Goal: Complete application form

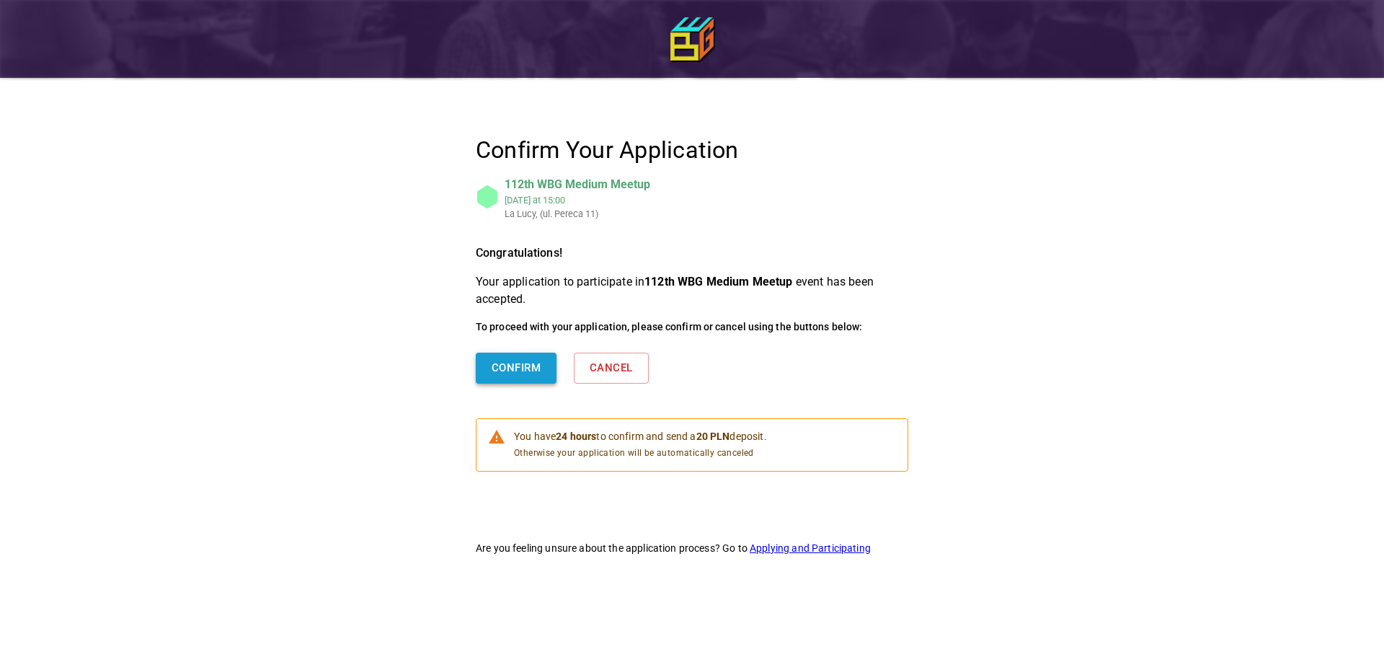
click at [514, 362] on button "Confirm" at bounding box center [516, 368] width 81 height 30
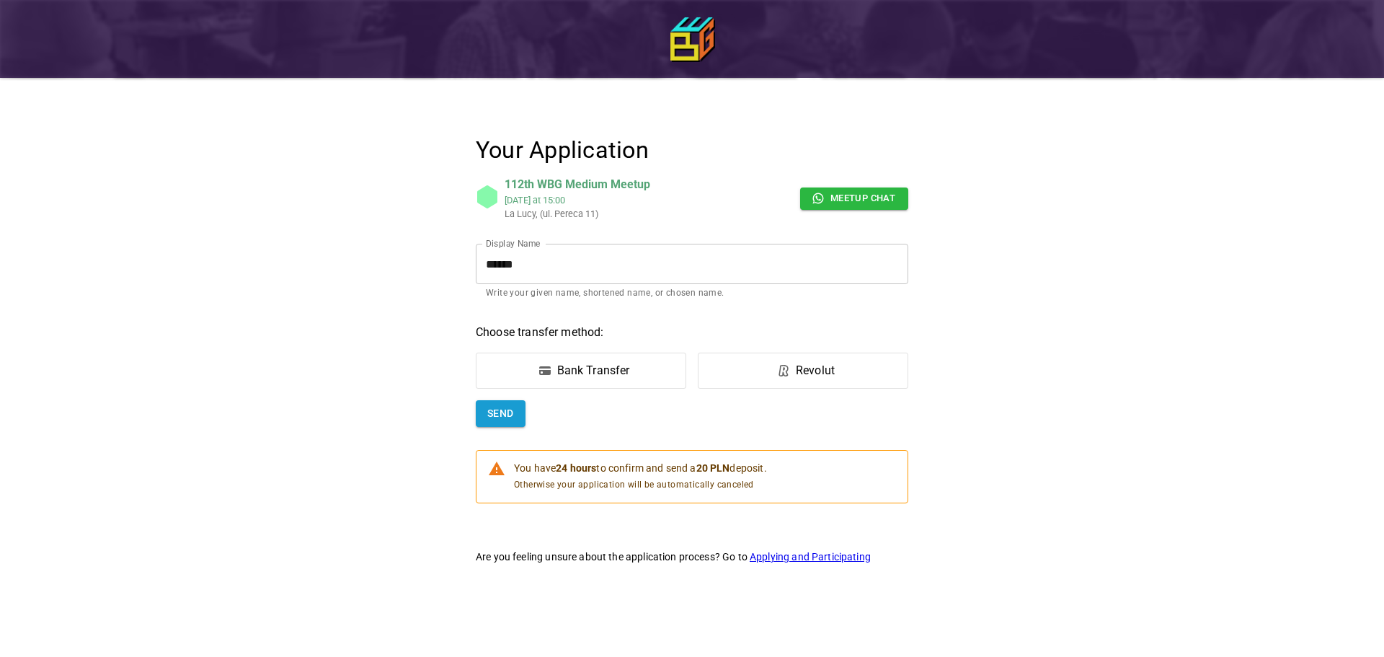
click at [624, 349] on form "Your Application 112th WBG Medium Meetup [DATE] 15:00 La [PERSON_NAME], (ul. Pe…" at bounding box center [692, 320] width 433 height 368
click at [585, 368] on div "Bank Transfer" at bounding box center [593, 370] width 73 height 17
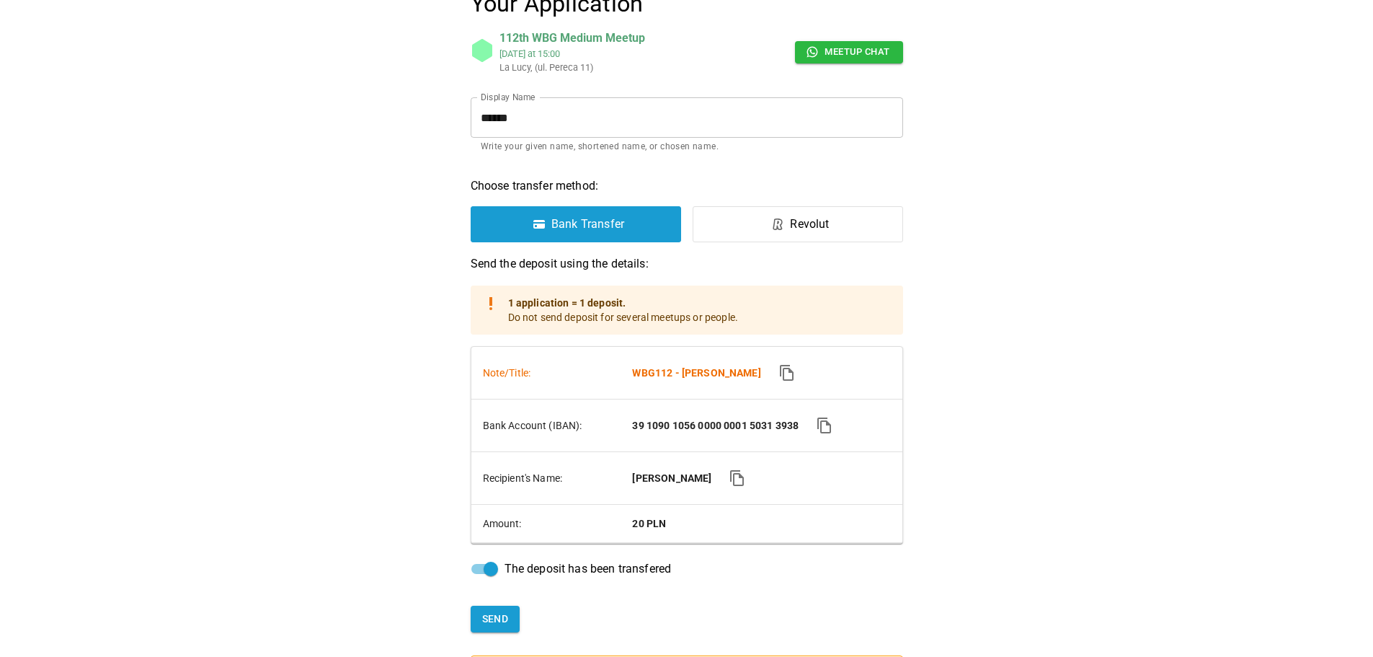
scroll to position [299, 0]
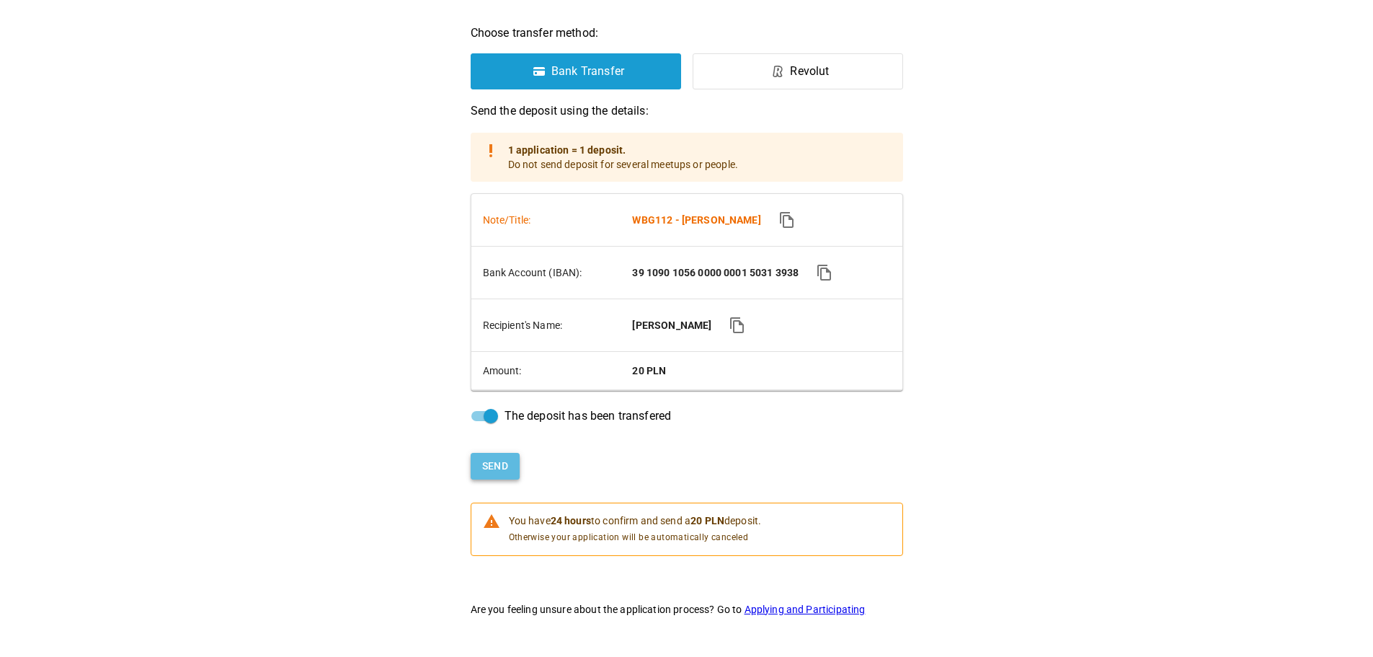
click at [506, 461] on button "Send" at bounding box center [496, 466] width 50 height 27
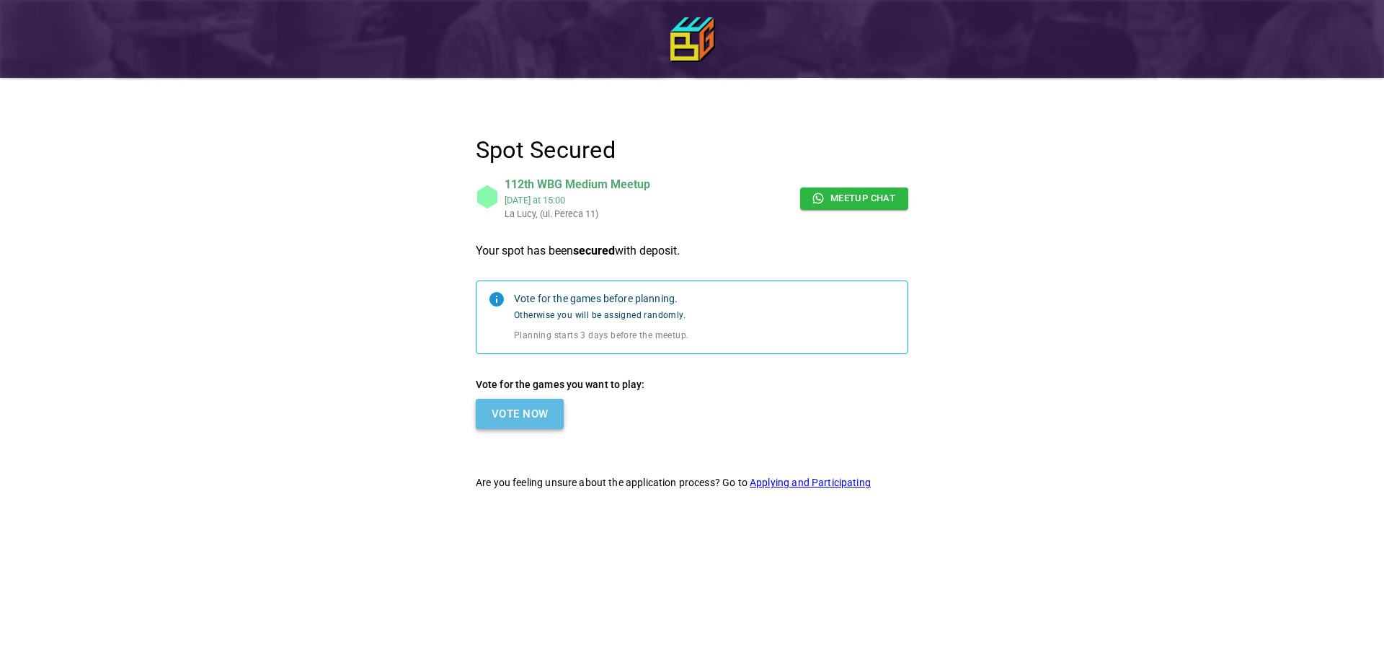
click at [542, 421] on button "Vote Now" at bounding box center [520, 414] width 88 height 30
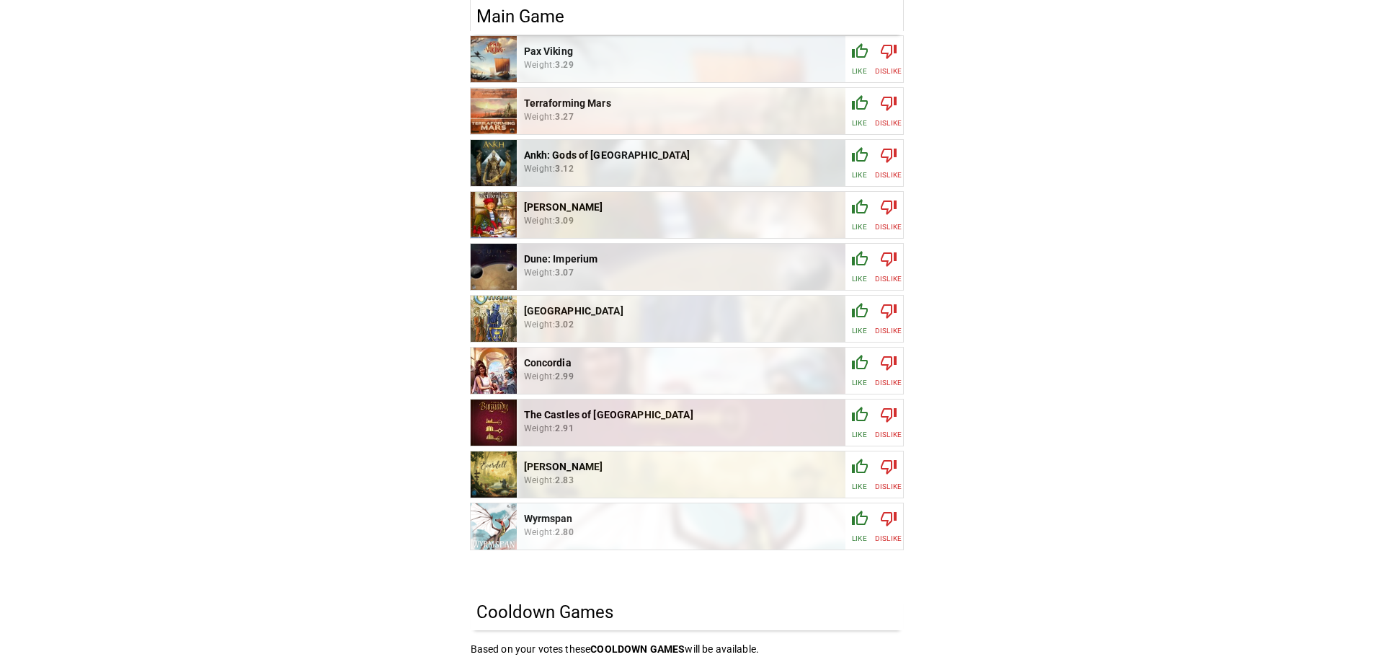
scroll to position [433, 0]
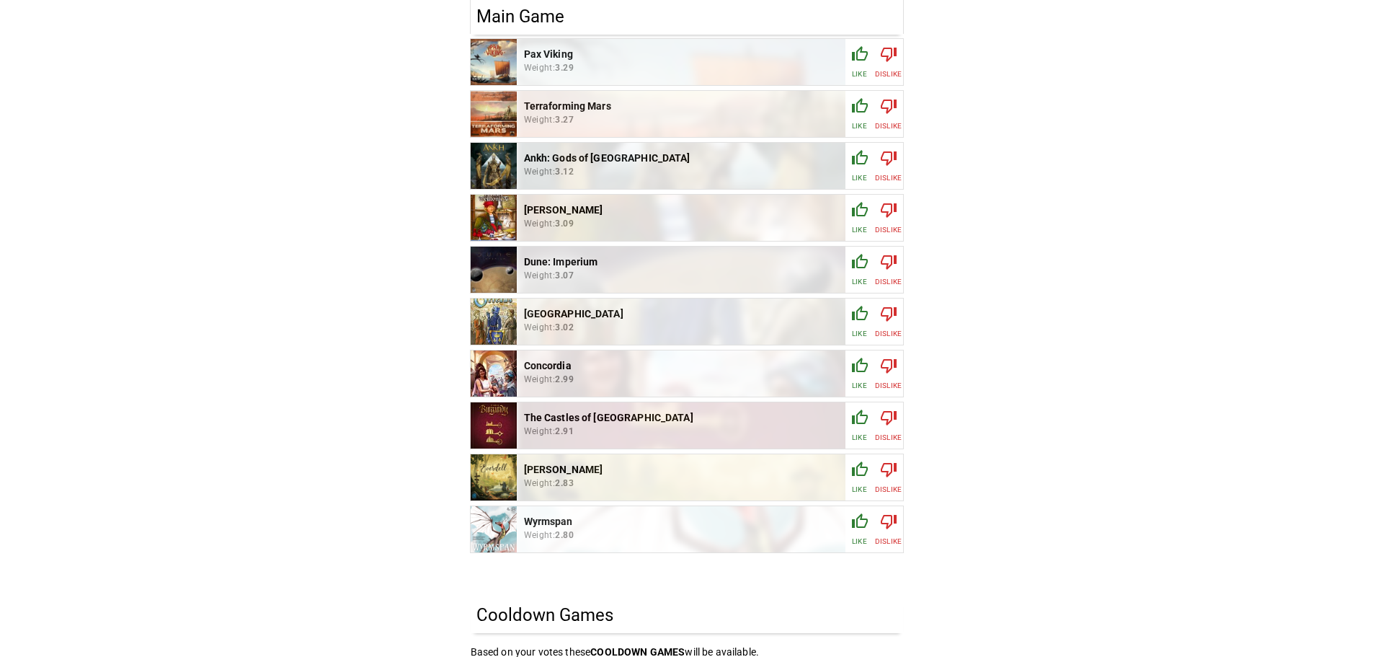
click at [862, 426] on div "button" at bounding box center [859, 420] width 17 height 23
click at [866, 267] on icon "button" at bounding box center [859, 261] width 17 height 17
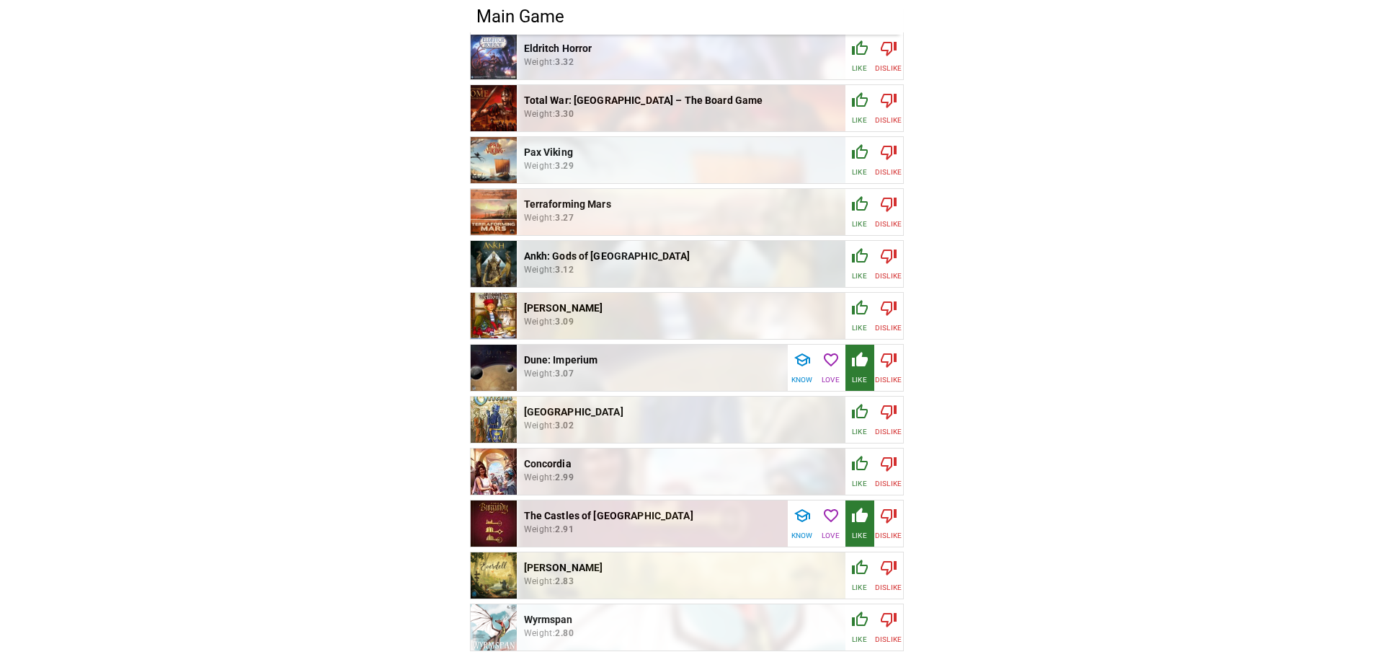
scroll to position [288, 0]
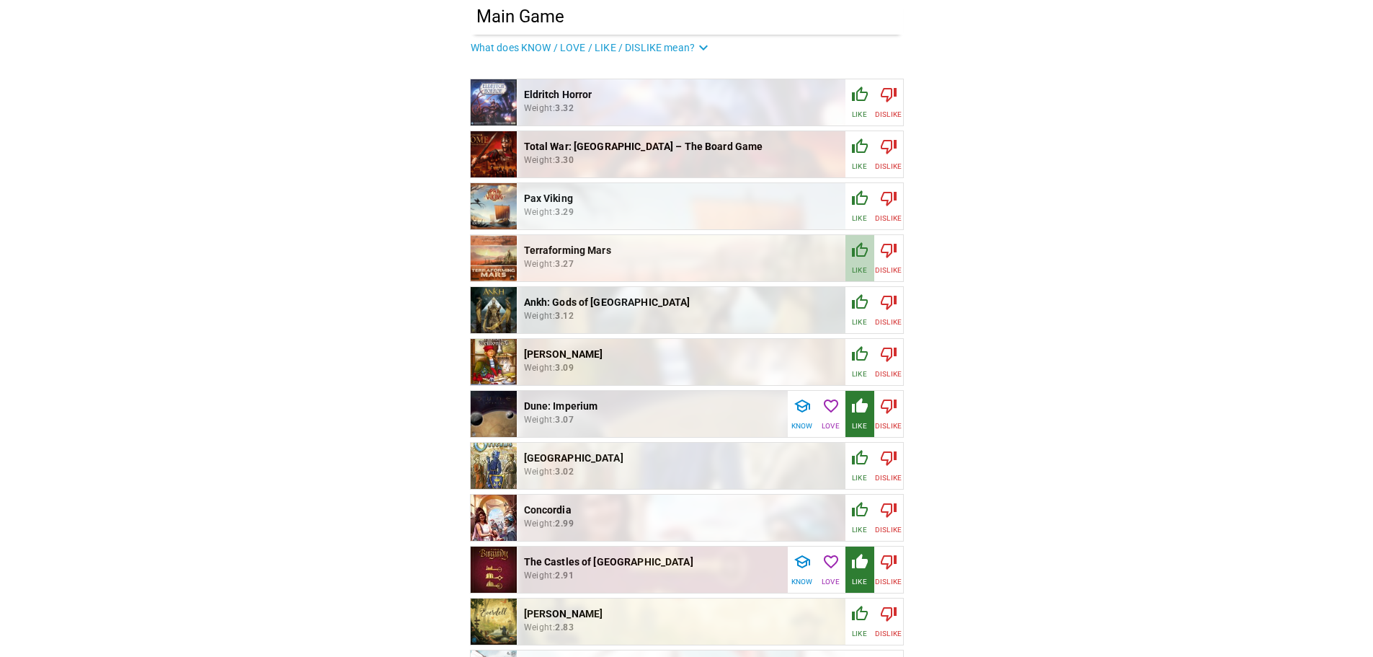
click at [862, 258] on icon "button" at bounding box center [859, 250] width 17 height 17
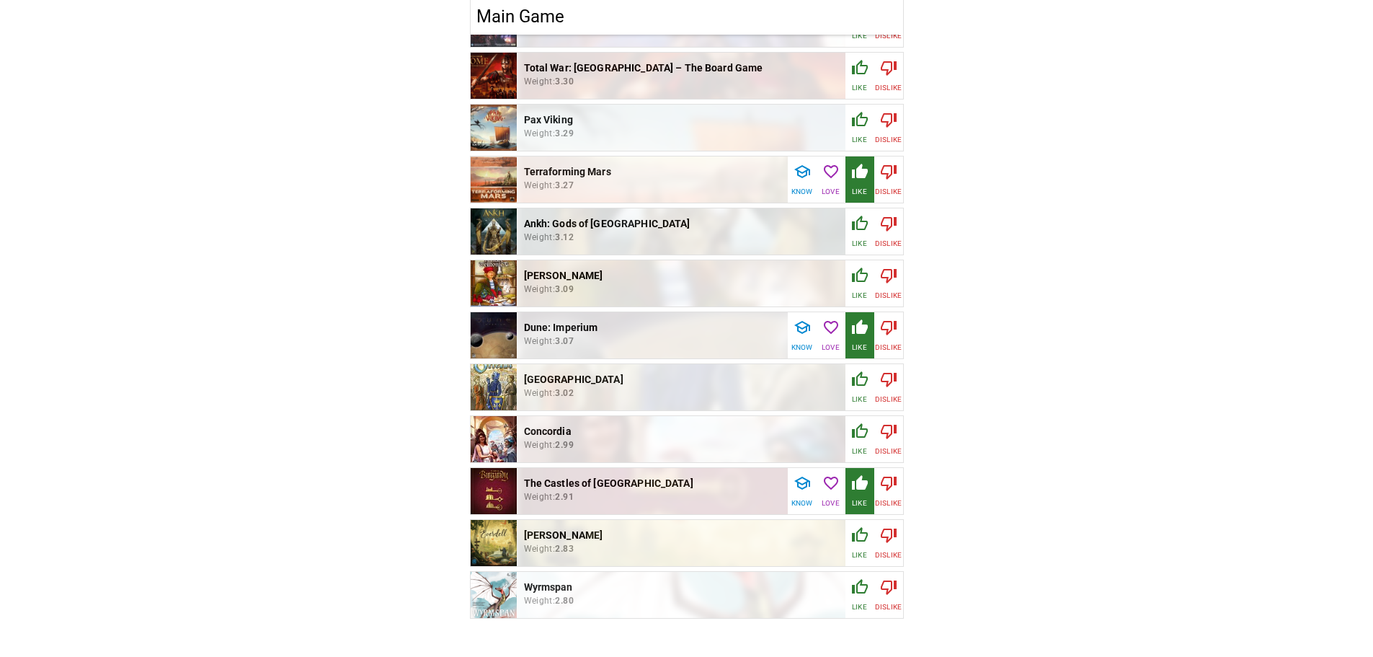
scroll to position [216, 0]
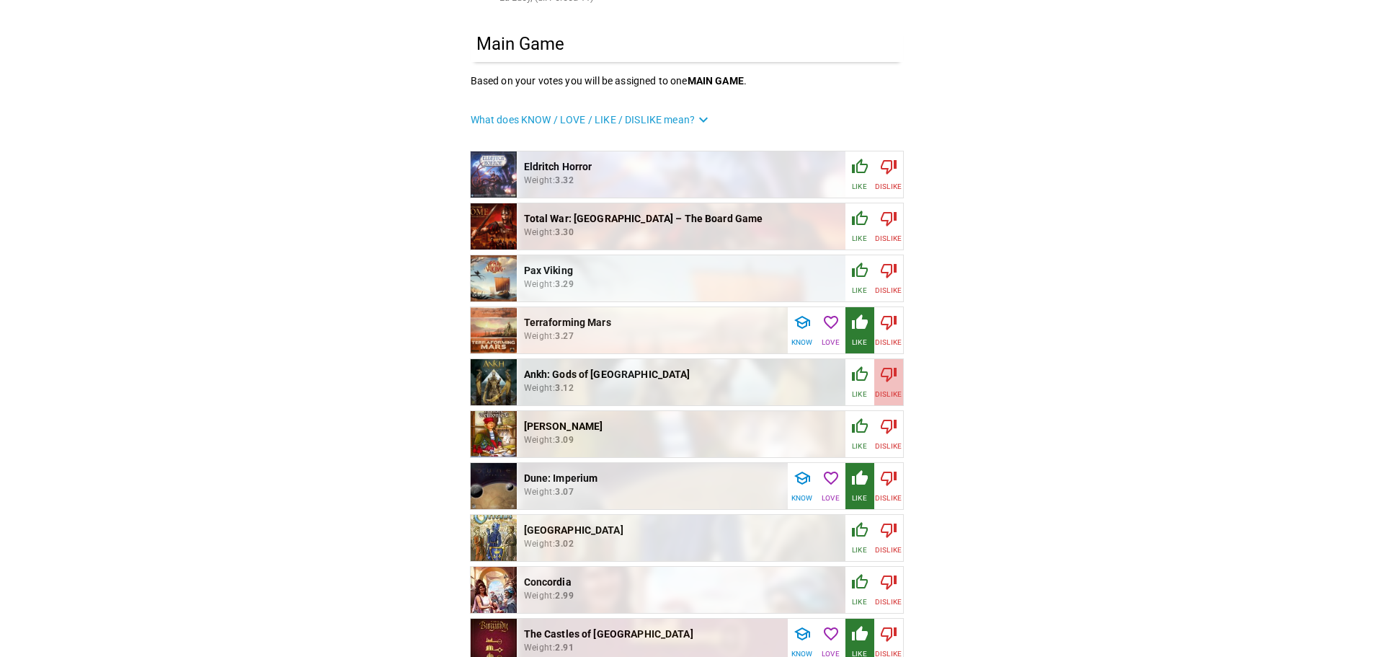
click at [889, 379] on icon "button" at bounding box center [889, 375] width 16 height 14
click at [868, 378] on icon "button" at bounding box center [859, 374] width 17 height 17
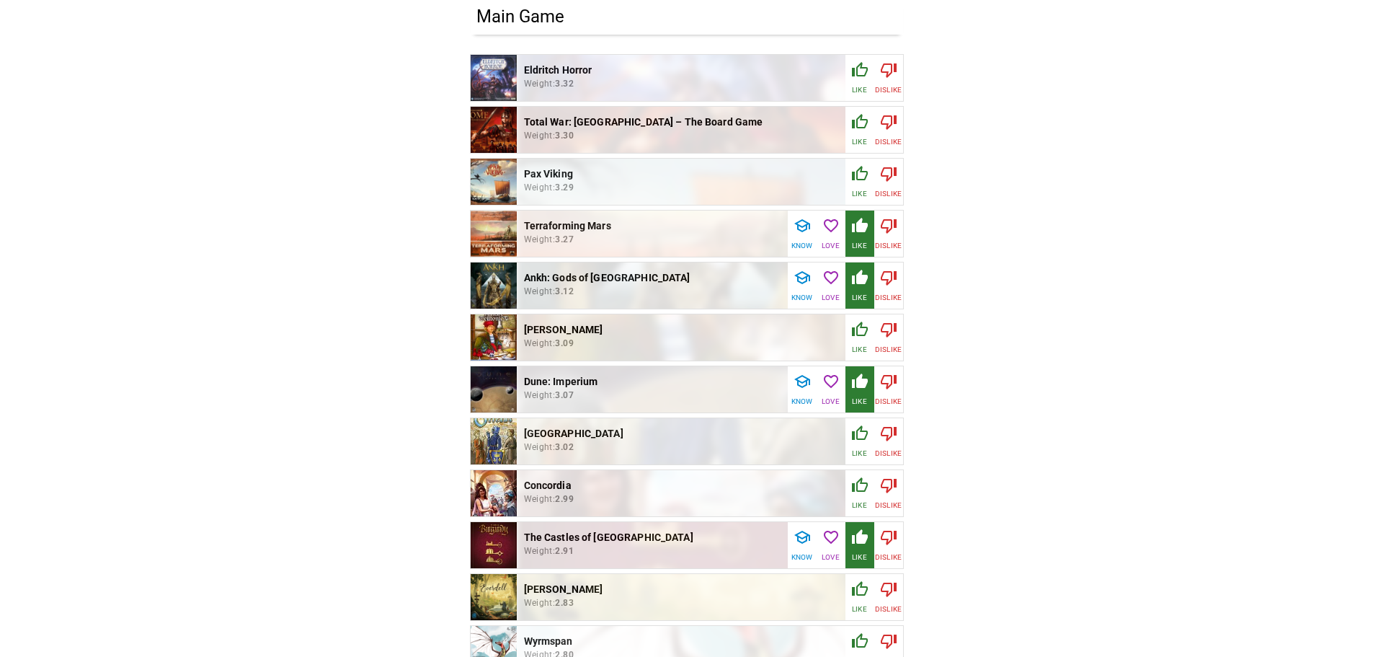
scroll to position [288, 0]
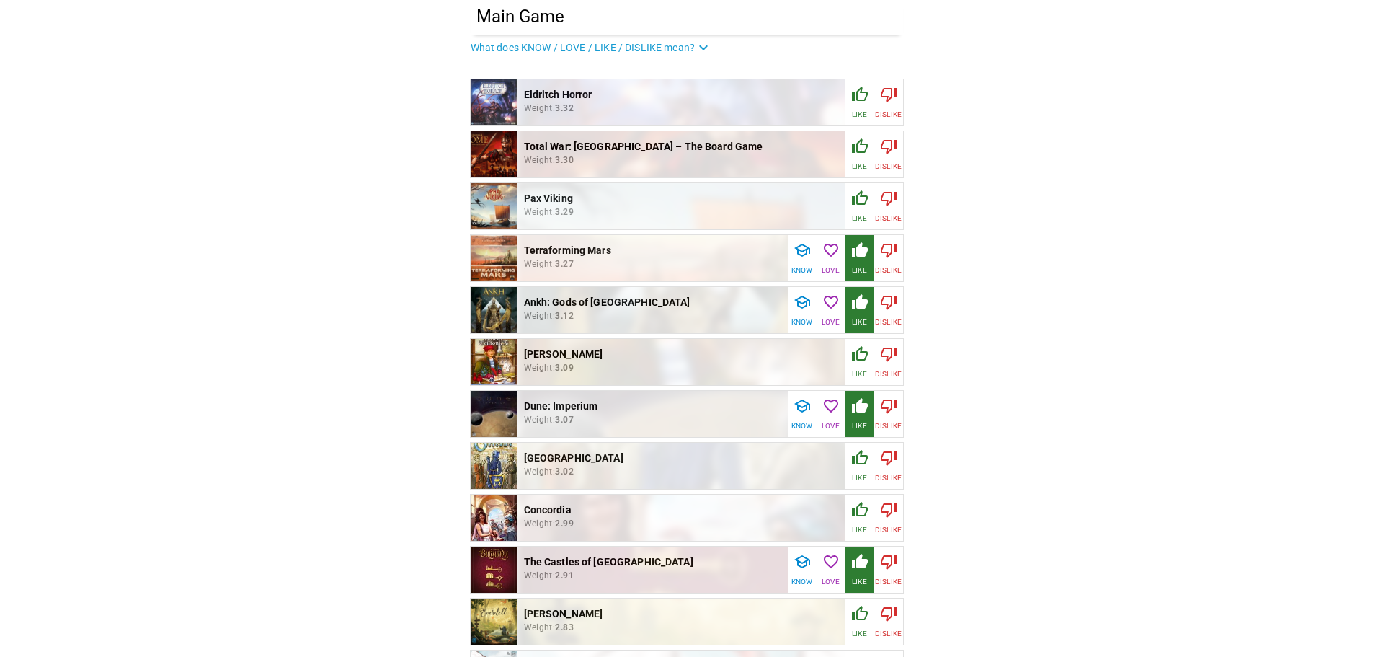
click at [859, 200] on icon "button" at bounding box center [859, 198] width 17 height 17
click at [813, 254] on button "Know" at bounding box center [802, 258] width 29 height 46
click at [831, 252] on icon "button" at bounding box center [831, 250] width 17 height 17
click at [809, 301] on icon "button" at bounding box center [802, 302] width 16 height 13
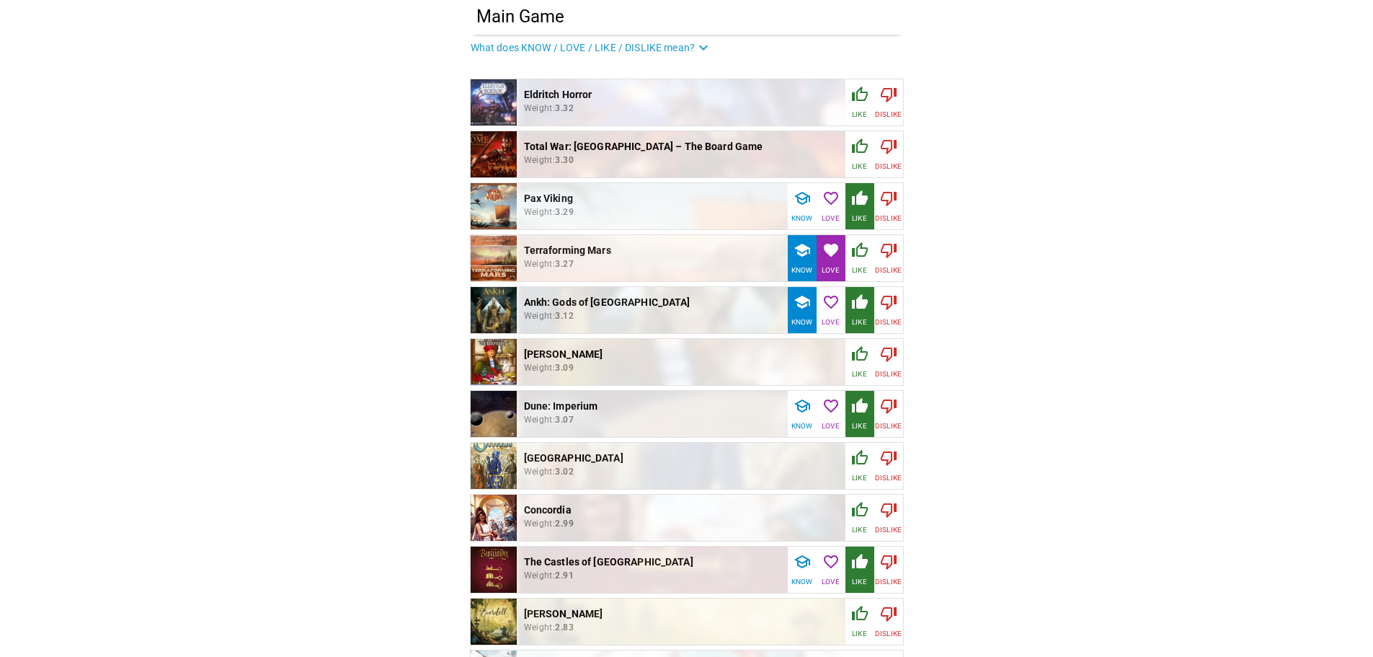
click at [830, 302] on icon "button" at bounding box center [831, 301] width 17 height 17
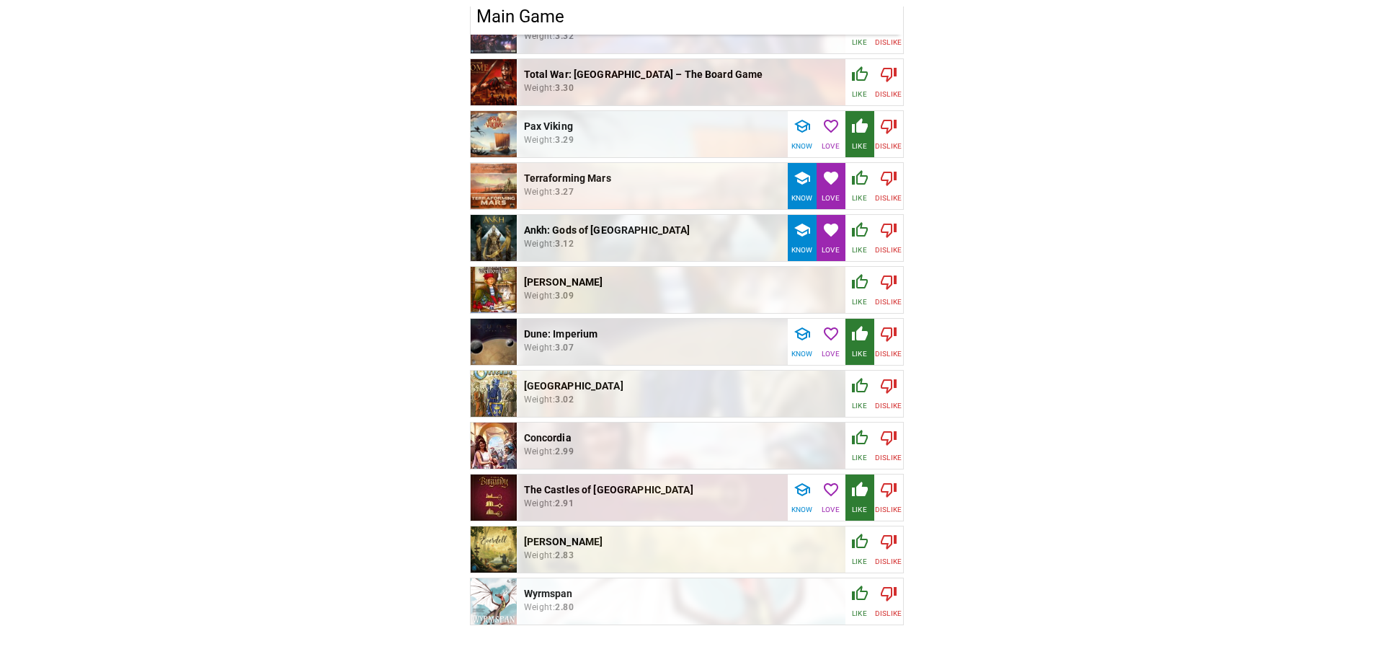
click at [804, 337] on icon "button" at bounding box center [802, 333] width 17 height 17
click at [829, 332] on icon "button" at bounding box center [831, 333] width 17 height 17
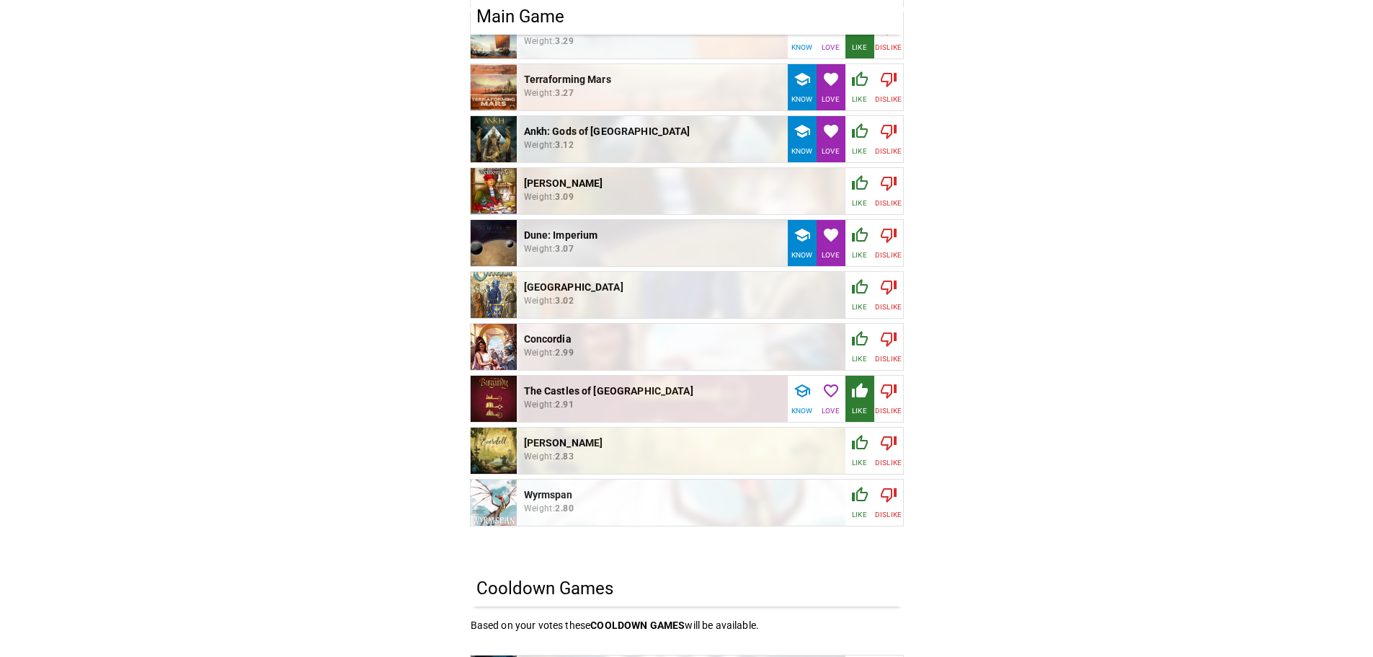
scroll to position [505, 0]
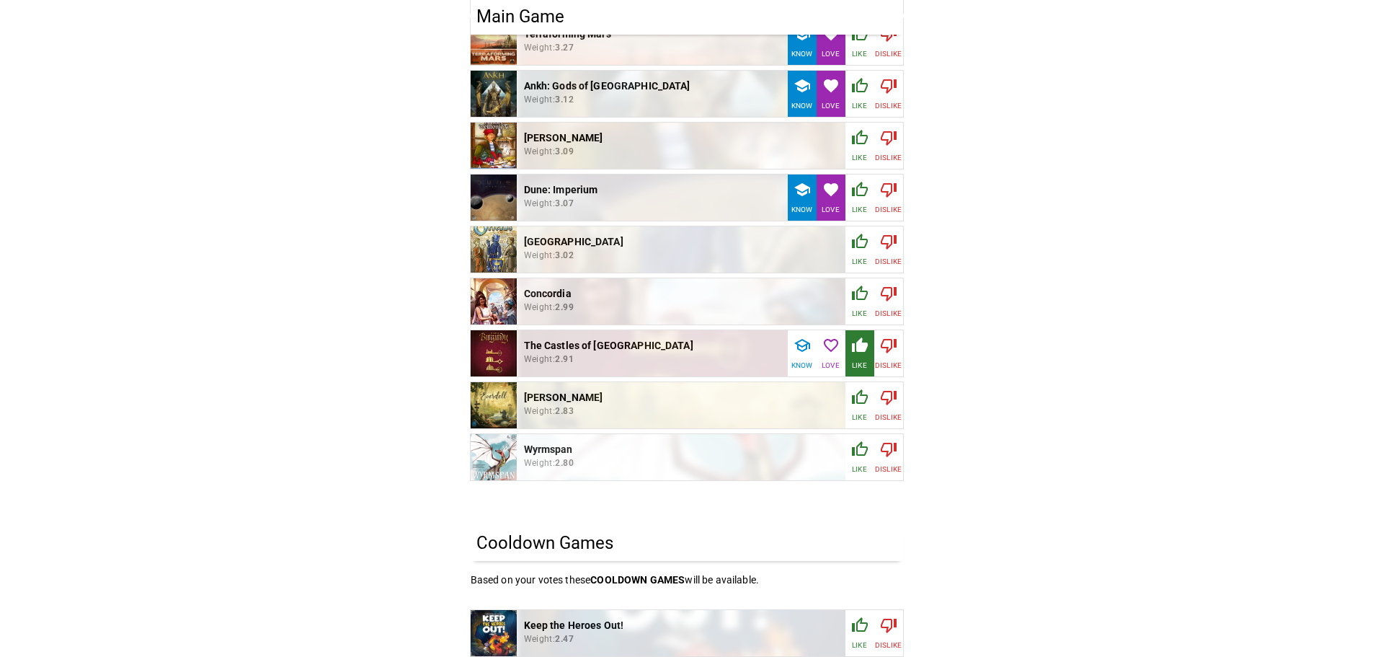
click at [807, 334] on button "Know" at bounding box center [802, 353] width 29 height 46
click at [830, 341] on icon "button" at bounding box center [831, 345] width 14 height 13
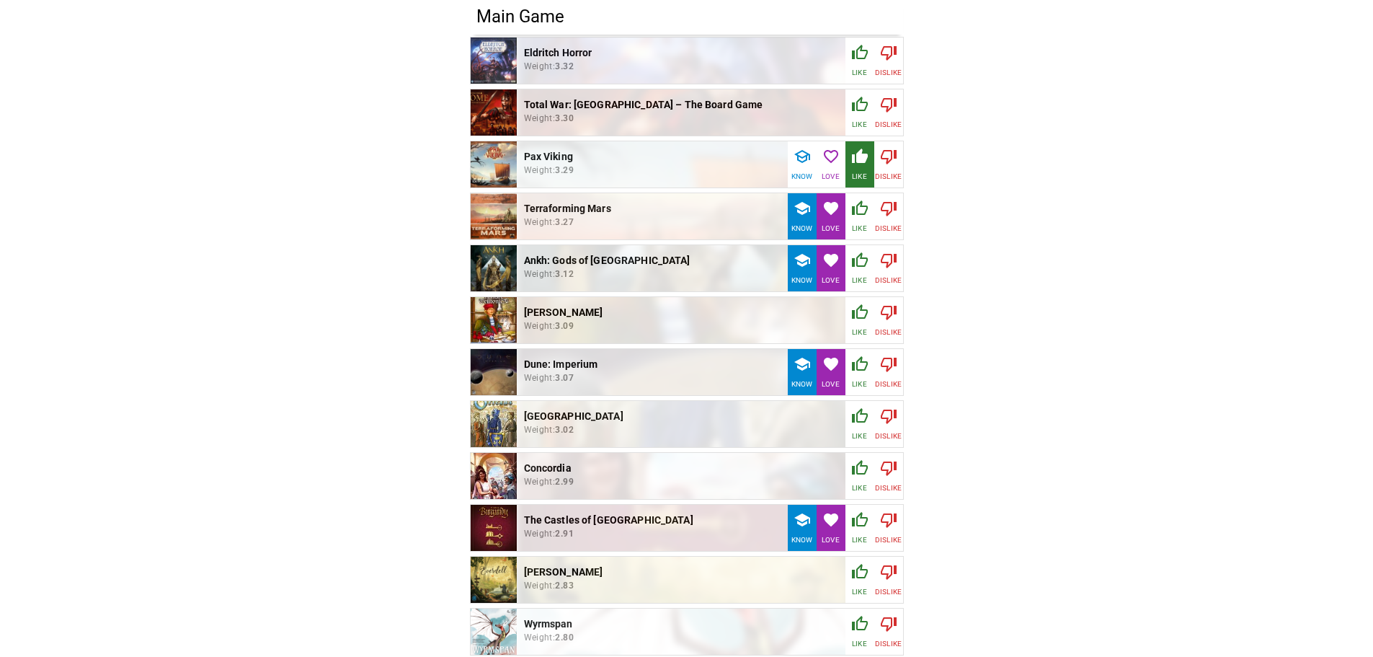
scroll to position [332, 0]
click at [802, 526] on icon "button" at bounding box center [802, 518] width 17 height 17
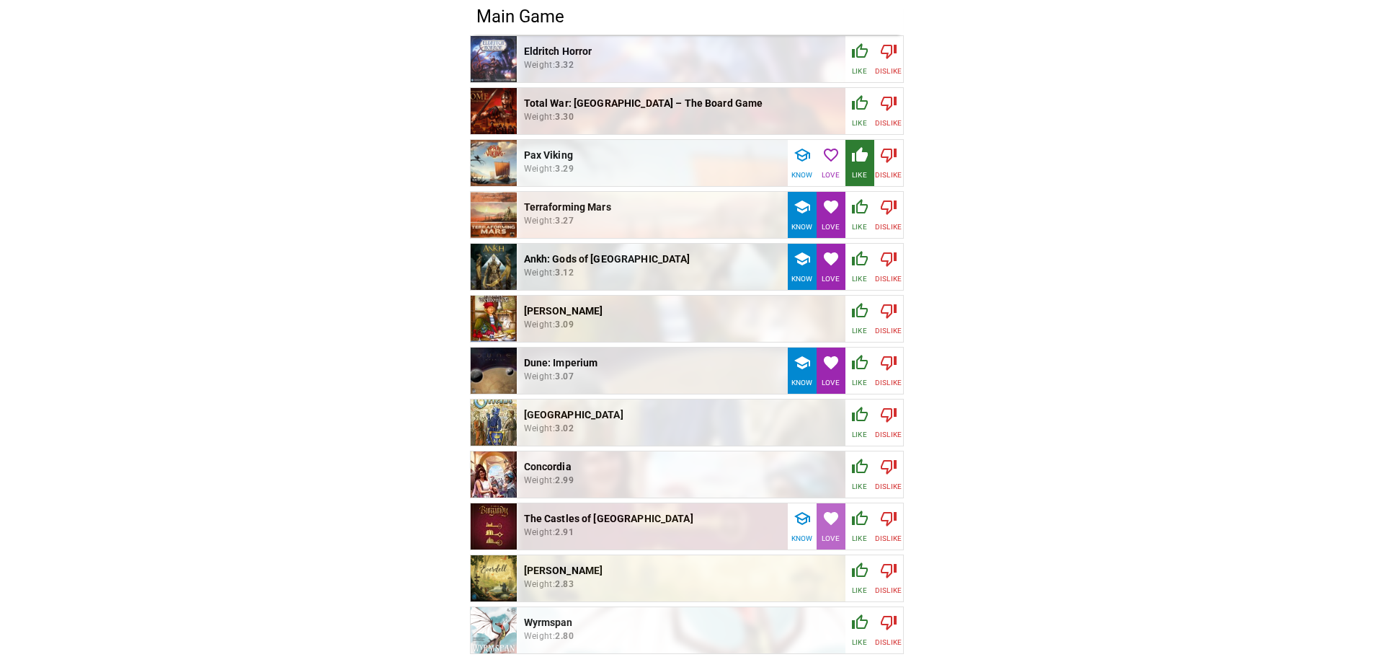
click at [828, 526] on icon "button" at bounding box center [831, 518] width 17 height 17
click at [859, 530] on div "button" at bounding box center [859, 521] width 17 height 23
click at [826, 371] on div "button" at bounding box center [831, 365] width 17 height 23
click at [854, 363] on icon "button" at bounding box center [860, 362] width 16 height 14
click at [827, 371] on icon "button" at bounding box center [831, 362] width 17 height 17
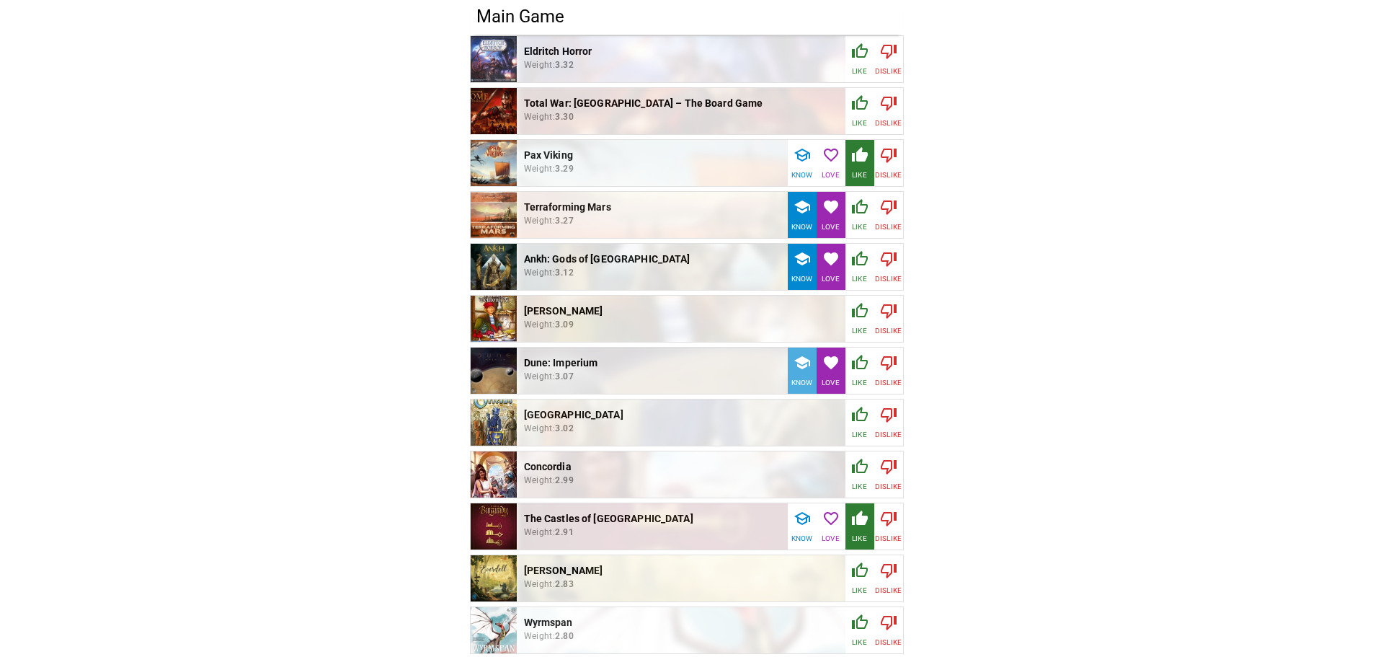
click at [807, 363] on icon "button" at bounding box center [802, 362] width 17 height 17
click at [809, 368] on icon "button" at bounding box center [802, 362] width 17 height 17
click at [844, 368] on button "Love" at bounding box center [831, 371] width 29 height 46
click at [862, 368] on icon "button" at bounding box center [860, 362] width 16 height 14
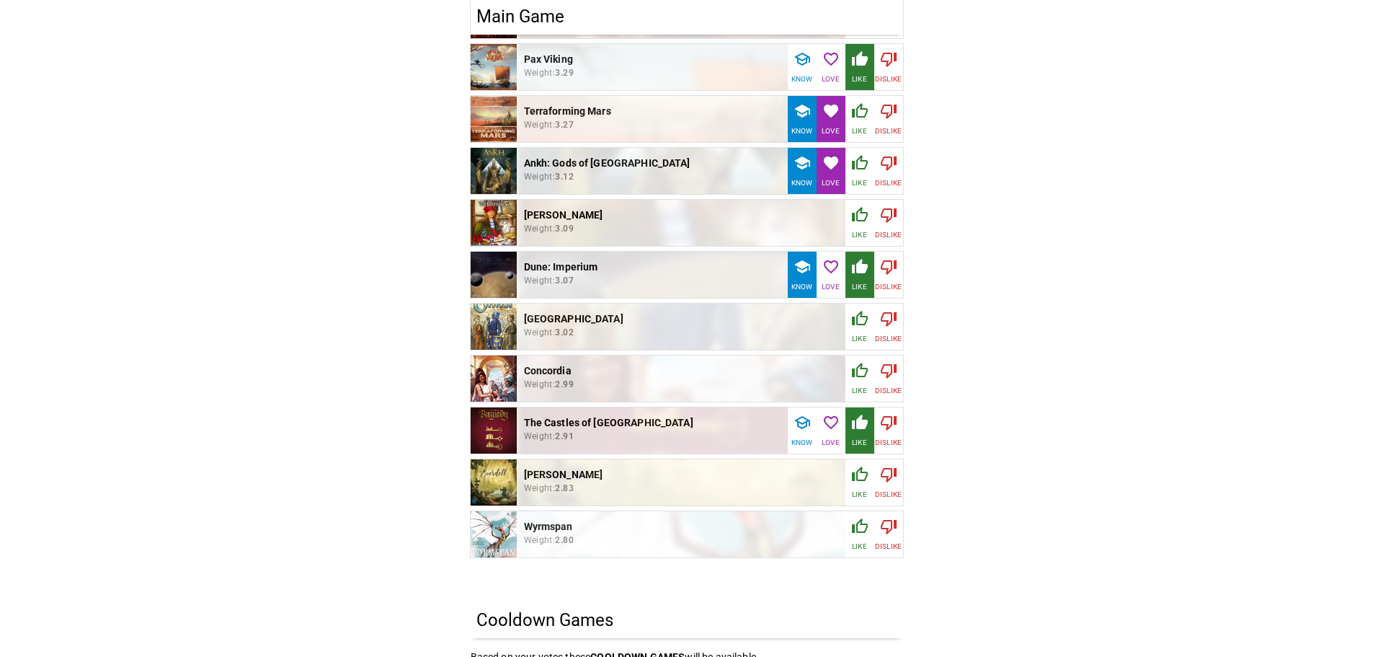
scroll to position [404, 0]
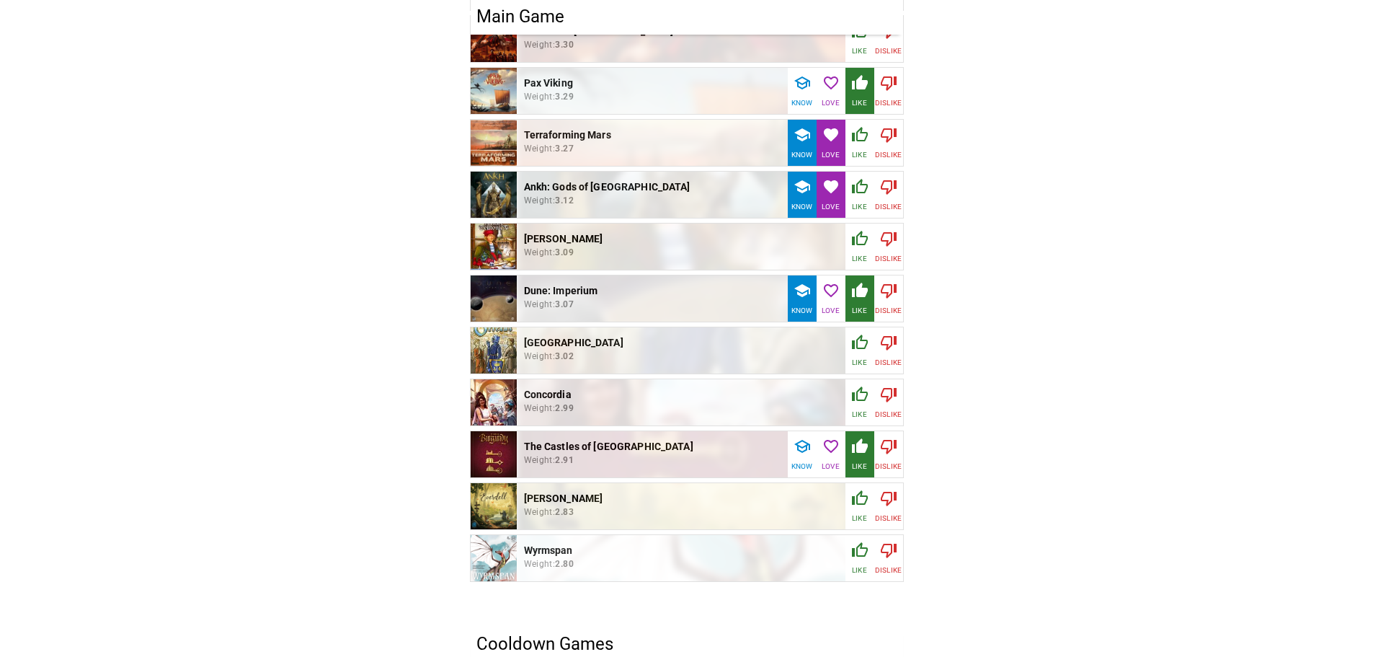
click at [803, 453] on icon "button" at bounding box center [802, 446] width 17 height 17
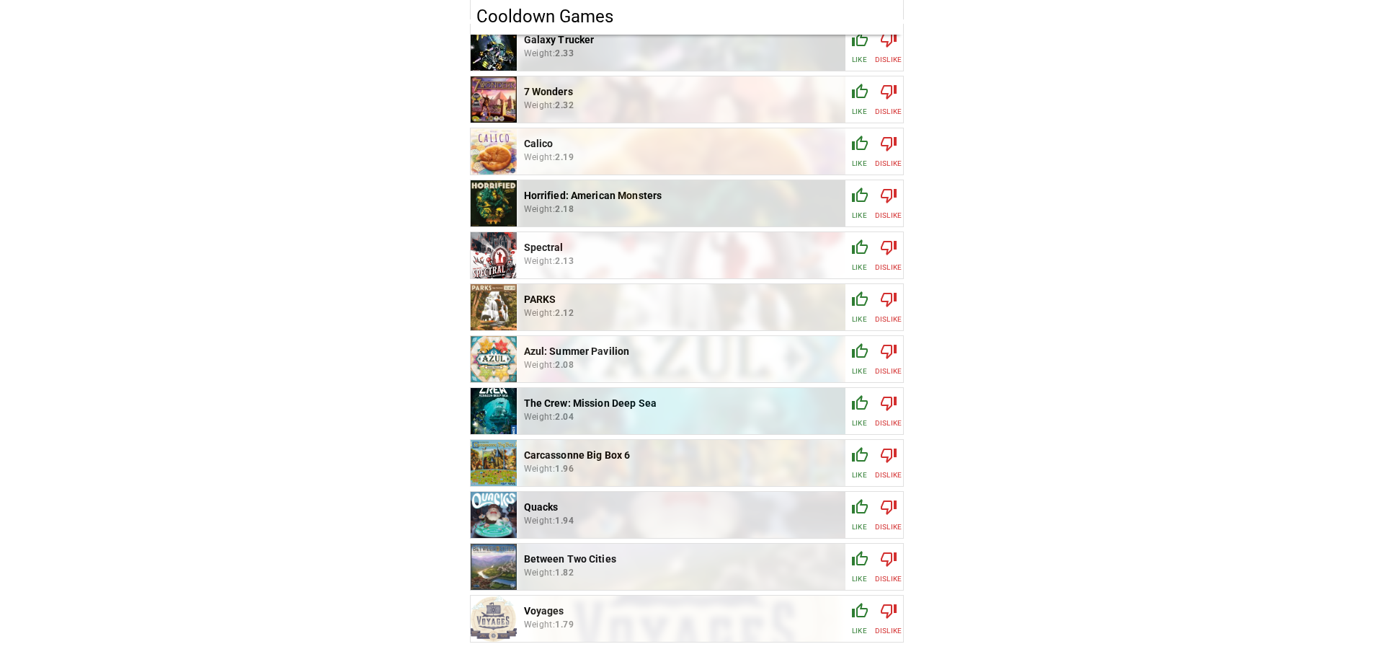
scroll to position [1485, 0]
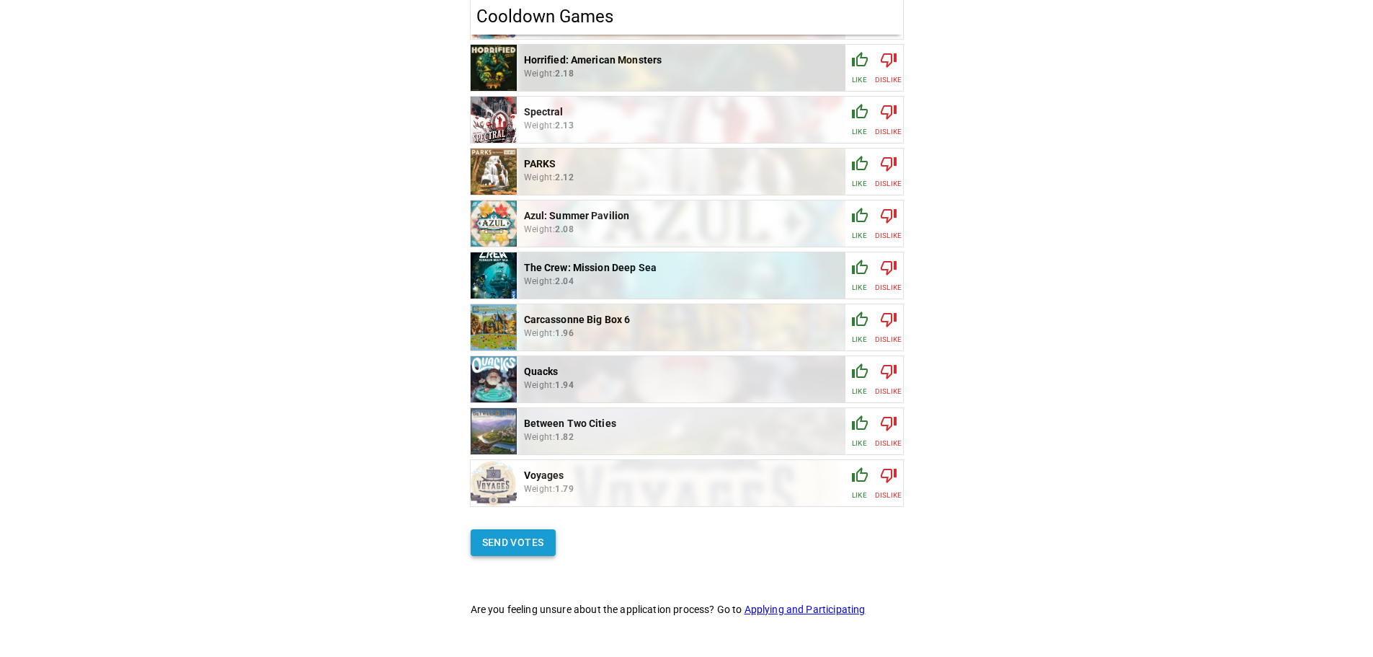
click at [504, 541] on button "Send votes" at bounding box center [513, 542] width 85 height 27
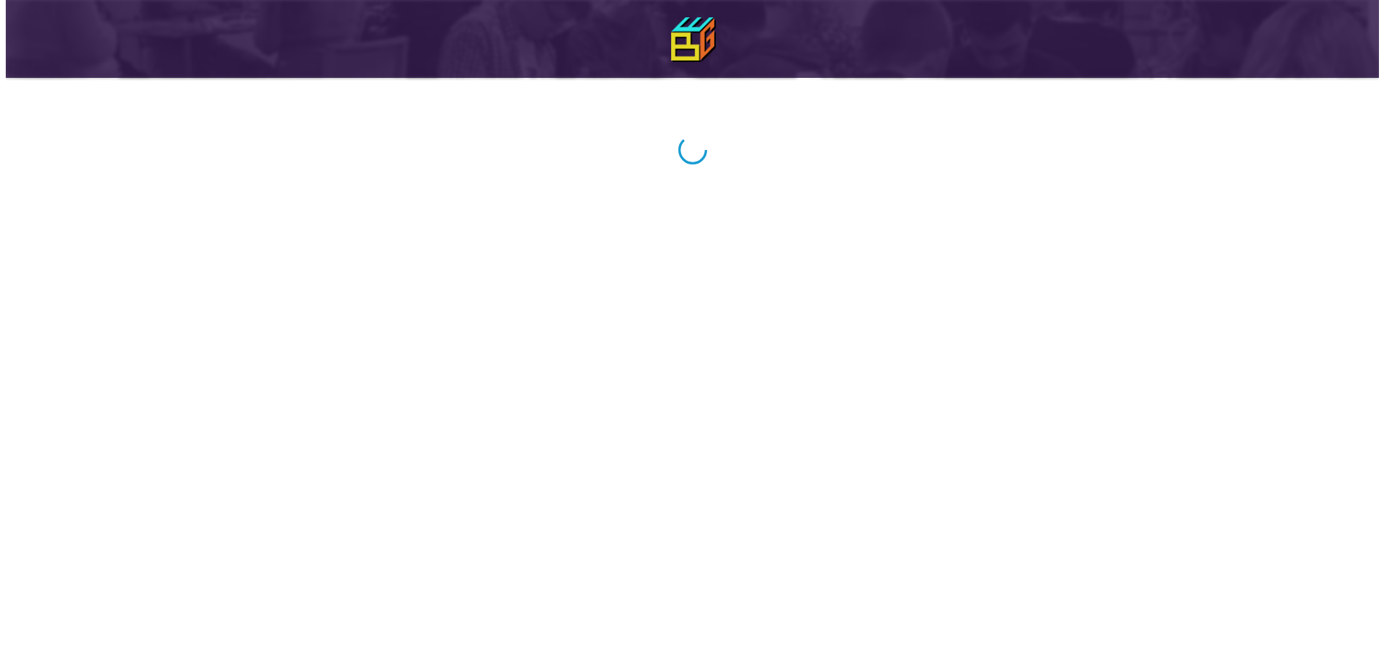
scroll to position [0, 0]
